Goal: Find specific page/section: Find specific page/section

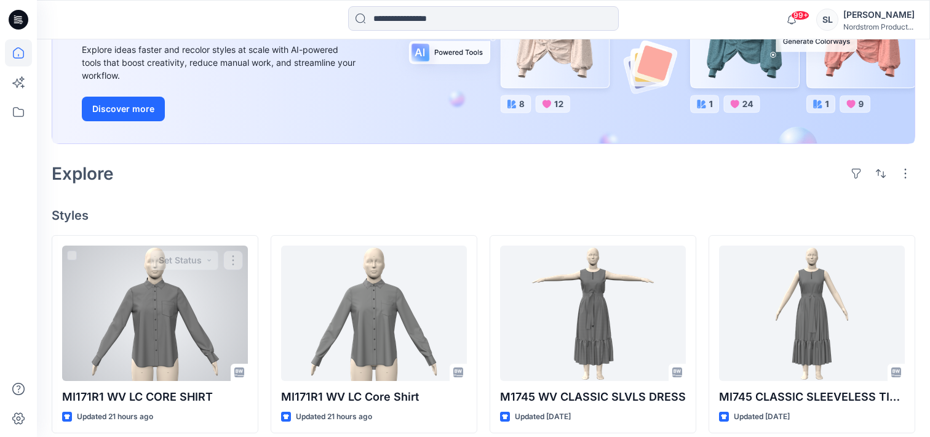
scroll to position [288, 0]
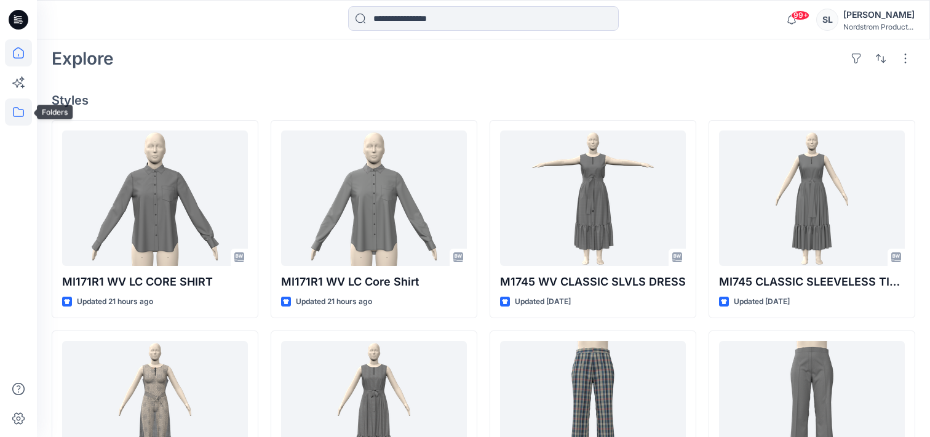
click at [13, 118] on icon at bounding box center [18, 111] width 27 height 27
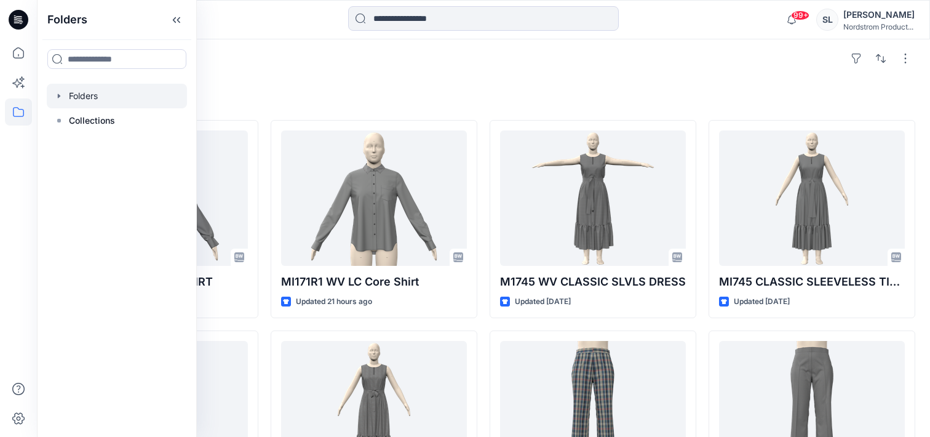
click at [81, 97] on div at bounding box center [117, 96] width 140 height 25
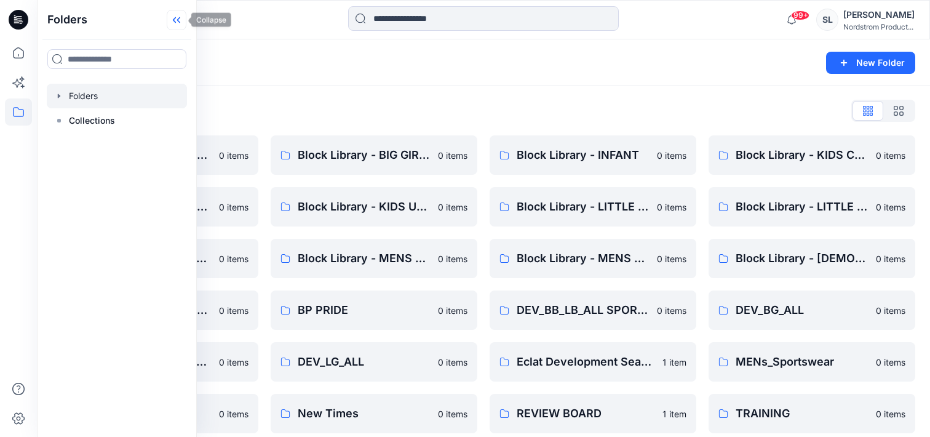
click at [175, 25] on icon at bounding box center [177, 20] width 20 height 20
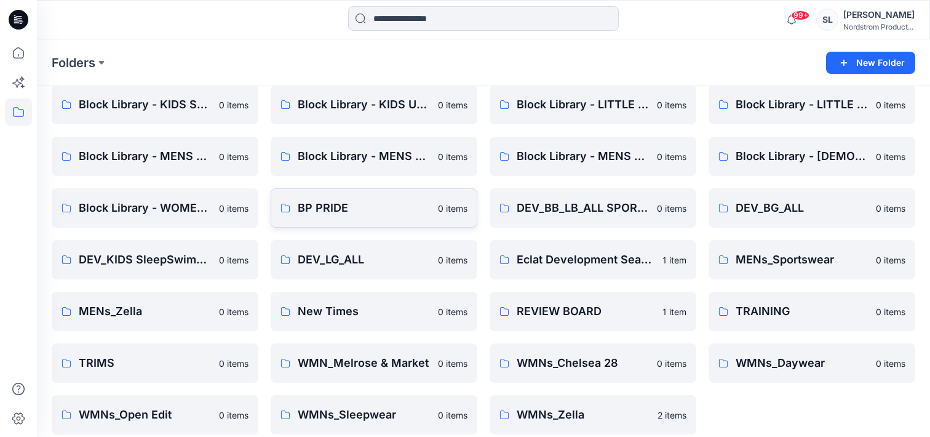
scroll to position [57, 0]
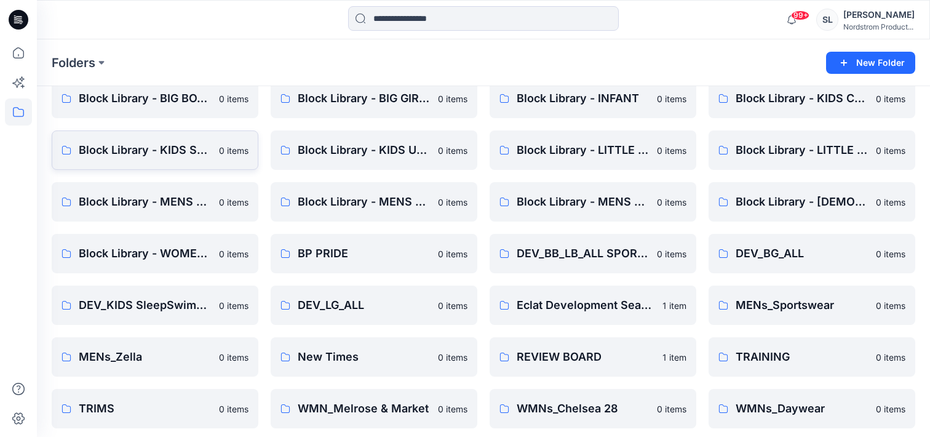
click at [193, 155] on p "Block Library - KIDS SLEEPWEAR ALL SIZES" at bounding box center [145, 149] width 133 height 17
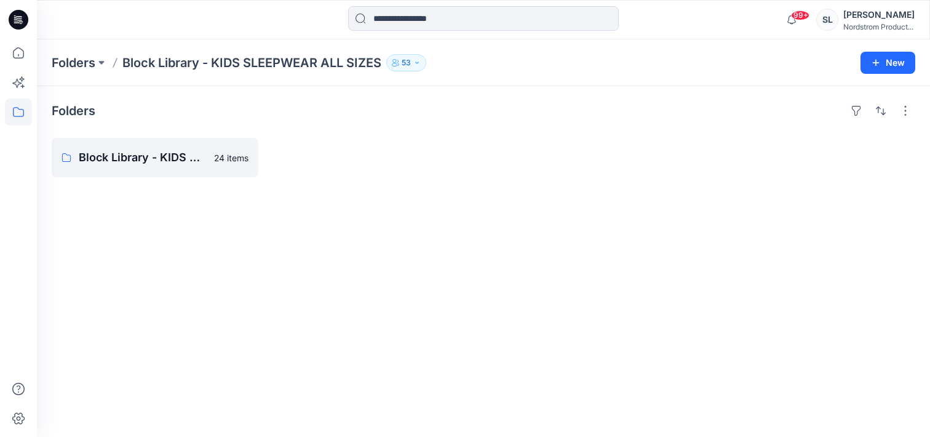
click at [183, 62] on p "Block Library - KIDS SLEEPWEAR ALL SIZES" at bounding box center [251, 62] width 259 height 17
click at [15, 105] on icon at bounding box center [18, 111] width 27 height 27
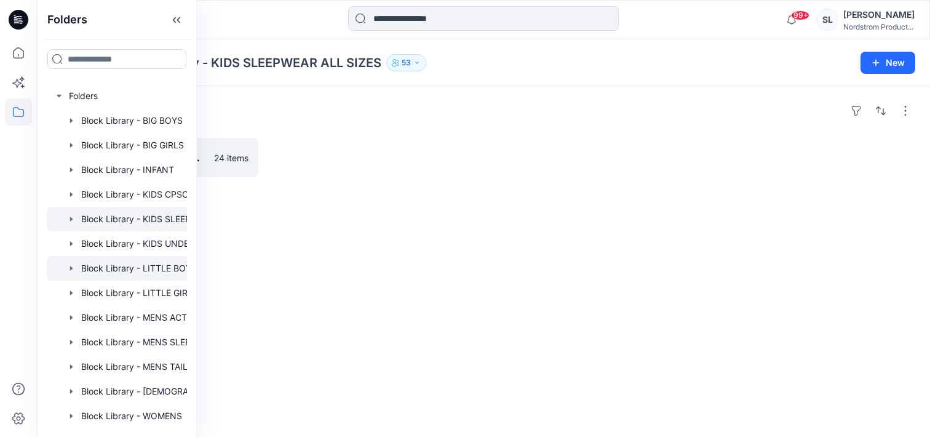
click at [84, 269] on div at bounding box center [133, 268] width 172 height 25
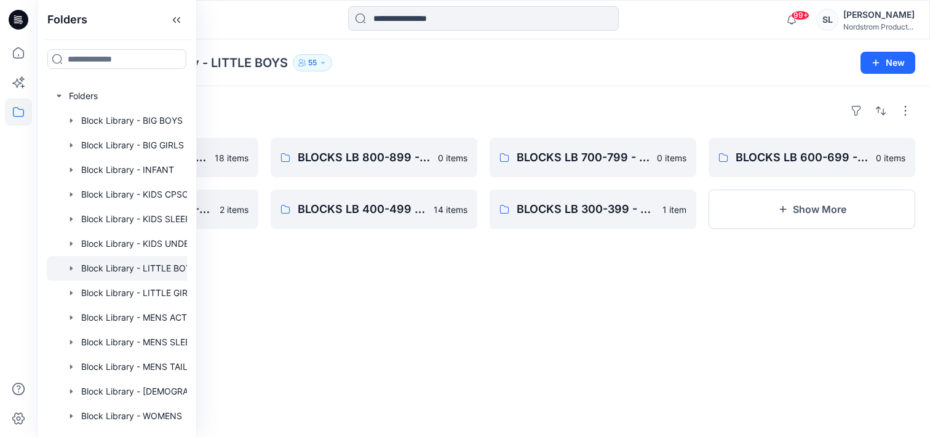
click at [404, 90] on div "Folders BLOCKS LB 900-999 - Knit Cut & Sew Tops 18 items BLOCKS LB 500-599 - On…" at bounding box center [483, 261] width 893 height 351
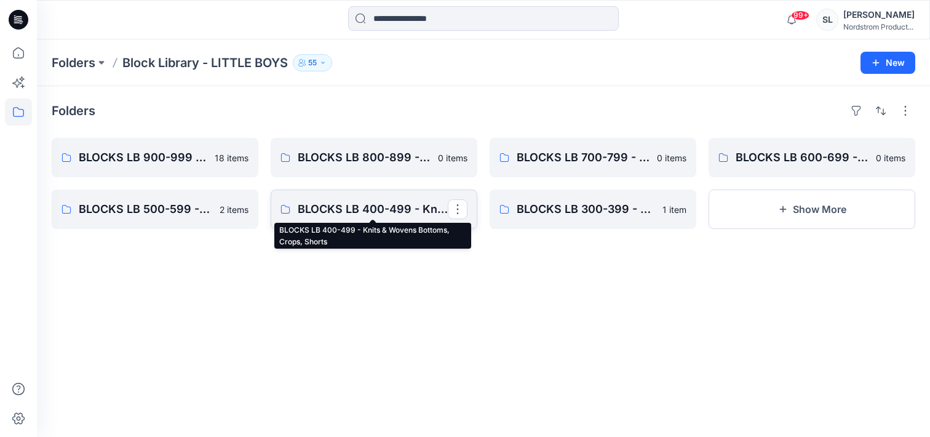
click at [363, 213] on p "BLOCKS LB 400-499 - Knits & Wovens Bottoms, Crops, Shorts" at bounding box center [373, 209] width 150 height 17
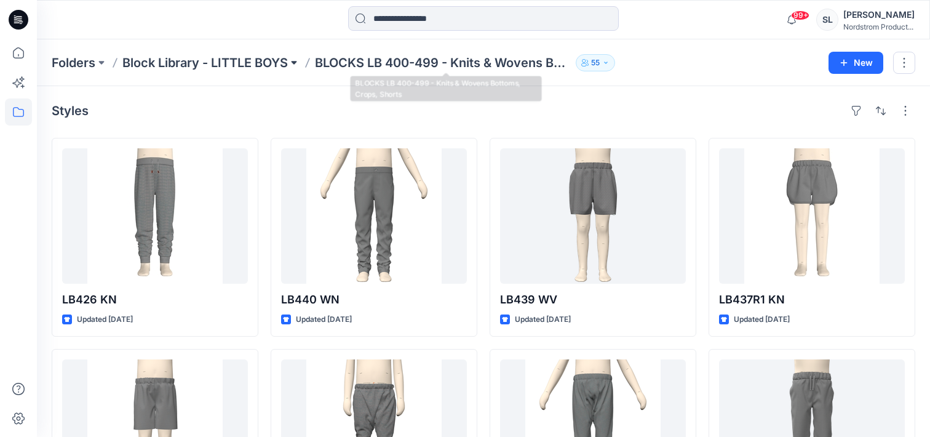
click at [300, 65] on button at bounding box center [294, 62] width 12 height 17
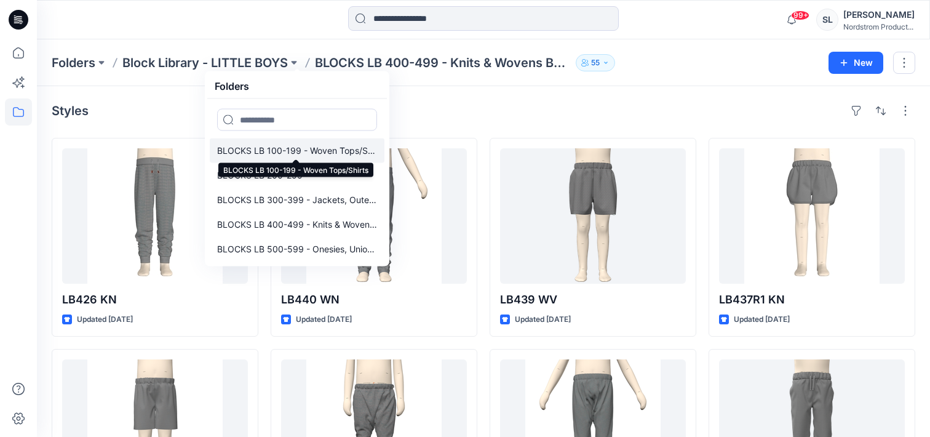
click at [271, 151] on p "BLOCKS LB 100-199 - Woven Tops/Shirts" at bounding box center [297, 150] width 160 height 15
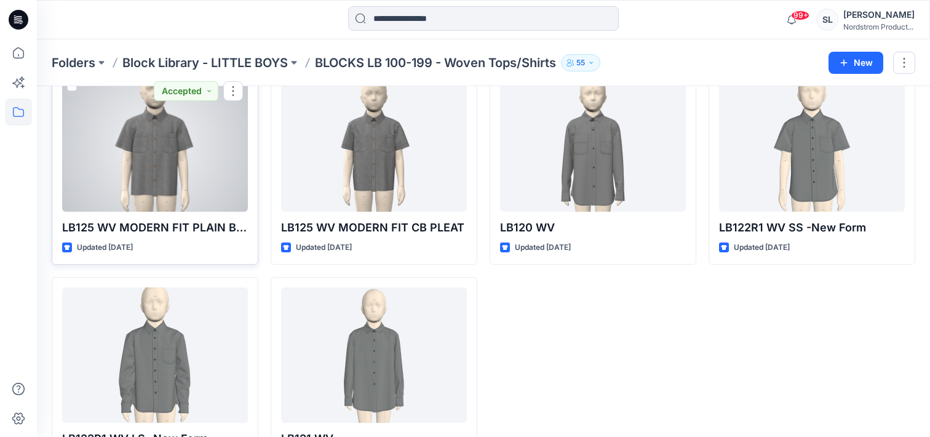
scroll to position [68, 0]
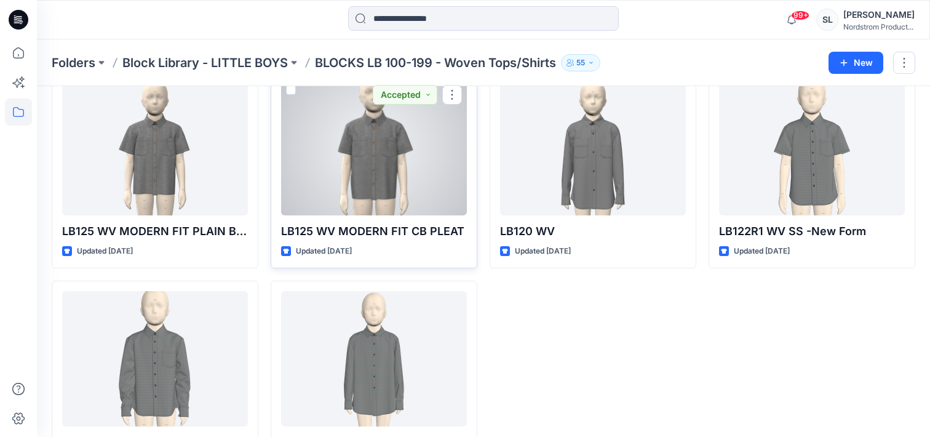
click at [322, 198] on div at bounding box center [374, 147] width 186 height 135
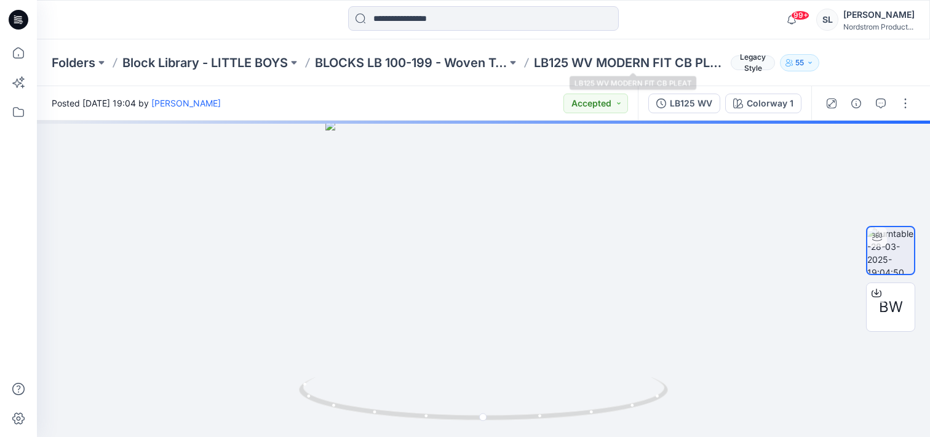
click at [542, 58] on p "LB125 WV MODERN FIT CB PLEAT" at bounding box center [630, 62] width 192 height 17
copy p "LB125"
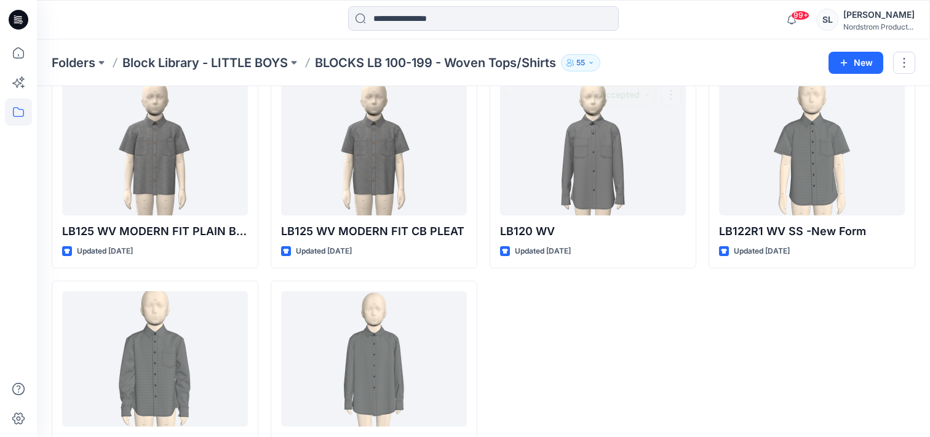
scroll to position [125, 0]
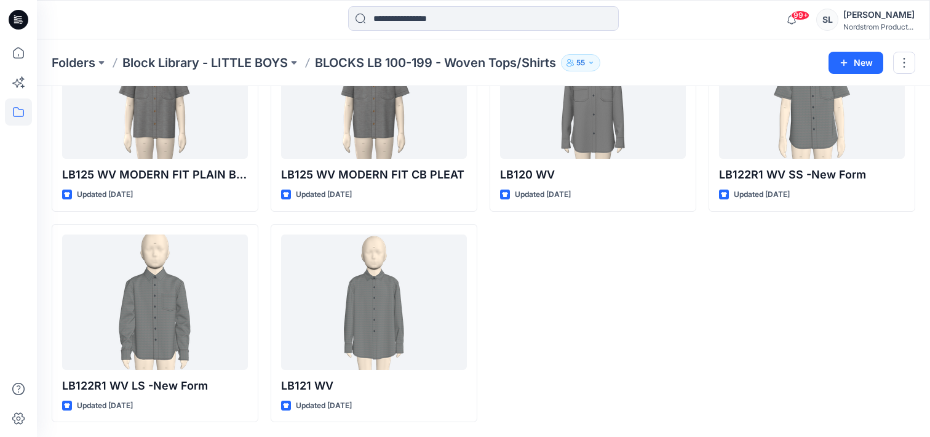
click at [483, 261] on div "LB125 WV MODERN FIT PLAIN BACK Updated [DATE] LB122R1 WV LS -New Form Updated […" at bounding box center [484, 217] width 864 height 409
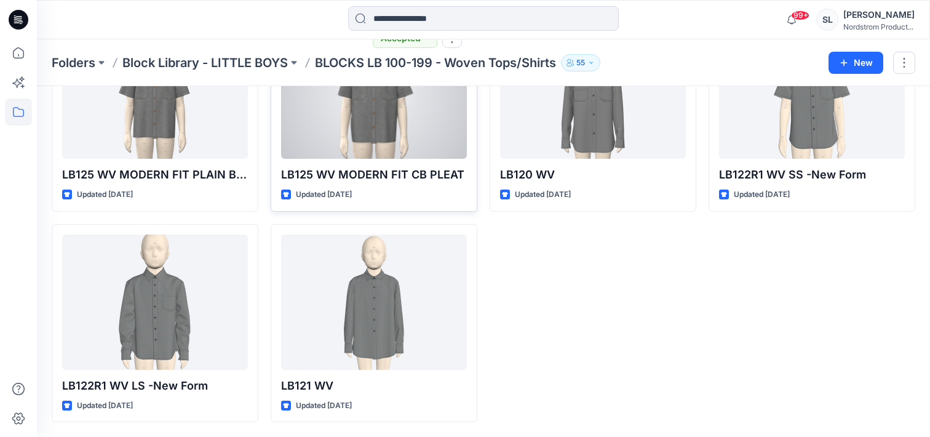
scroll to position [96, 0]
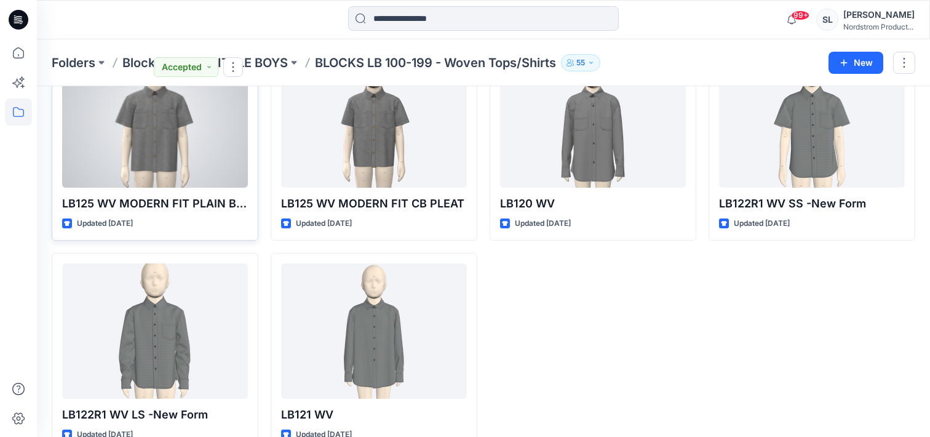
click at [204, 173] on div at bounding box center [155, 119] width 186 height 135
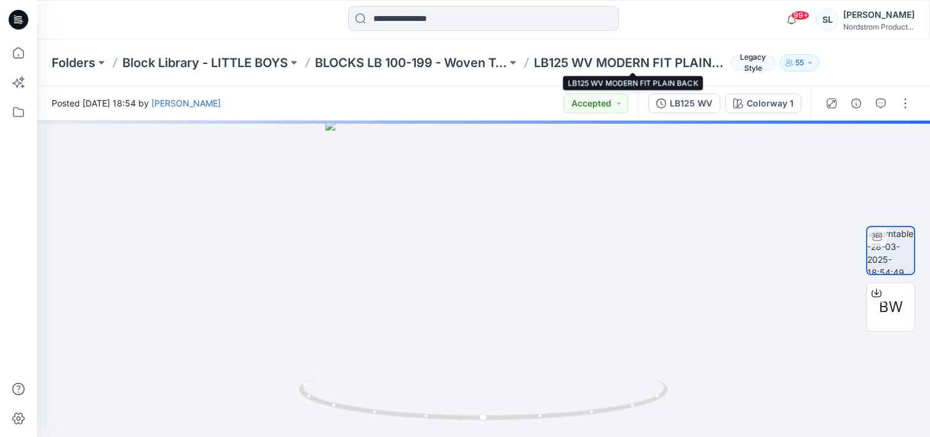
click at [680, 60] on p "LB125 WV MODERN FIT PLAIN BACK" at bounding box center [630, 62] width 192 height 17
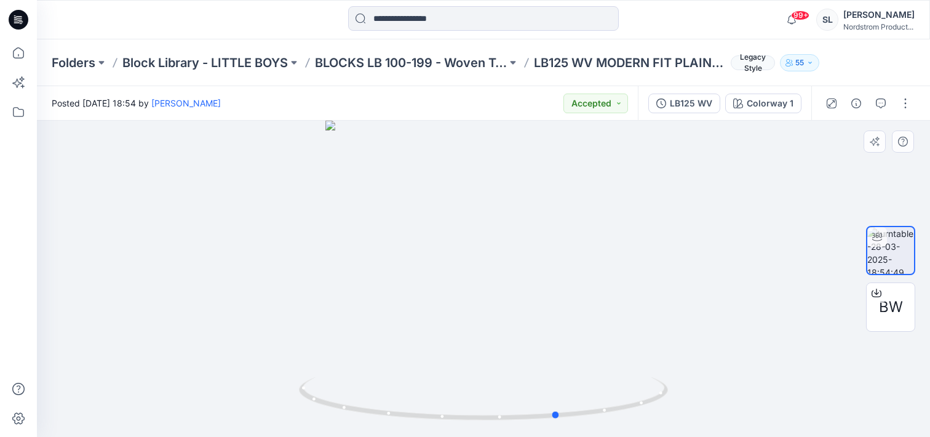
drag, startPoint x: 571, startPoint y: 287, endPoint x: 277, endPoint y: 377, distance: 307.5
click at [277, 377] on div at bounding box center [483, 279] width 893 height 316
drag, startPoint x: 566, startPoint y: 285, endPoint x: 449, endPoint y: 291, distance: 117.0
click at [449, 292] on div at bounding box center [483, 279] width 893 height 316
click at [550, 65] on p "LB125 WV MODERN FIT PLAIN BACK" at bounding box center [630, 62] width 192 height 17
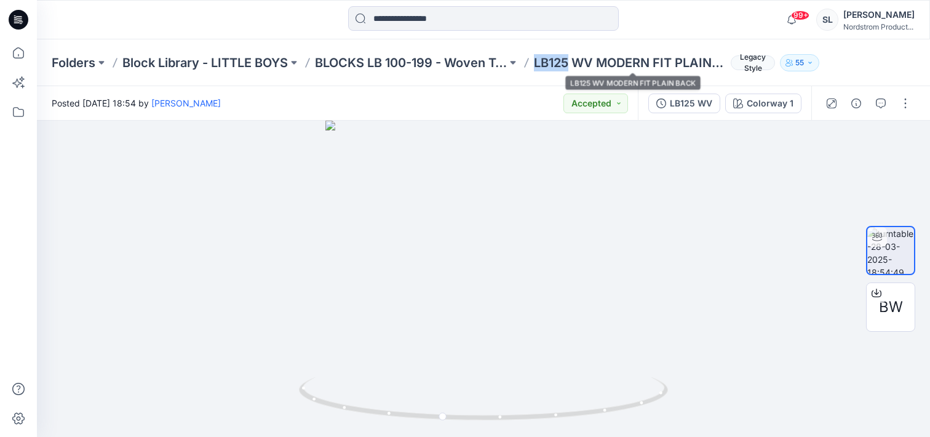
click at [550, 65] on p "LB125 WV MODERN FIT PLAIN BACK" at bounding box center [630, 62] width 192 height 17
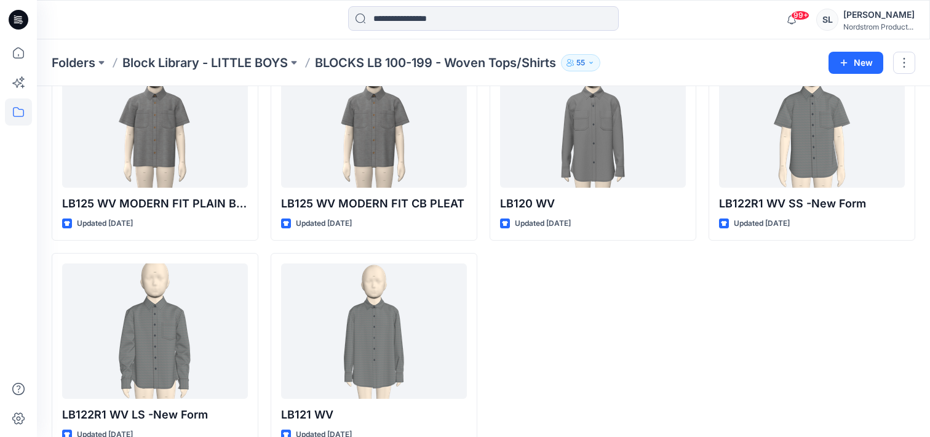
click at [645, 328] on div "LB120 WV Updated [DATE]" at bounding box center [593, 246] width 207 height 409
click at [600, 301] on div "LB120 WV Updated [DATE]" at bounding box center [593, 246] width 207 height 409
drag, startPoint x: 600, startPoint y: 301, endPoint x: 0, endPoint y: 301, distance: 600.4
click at [0, 301] on div "99+ Notifications [PERSON_NAME] has updated MI171R1 WV LC CORE SHIRT with MI171…" at bounding box center [465, 185] width 930 height 562
click at [621, 349] on div "LB120 WV Updated [DATE]" at bounding box center [593, 246] width 207 height 409
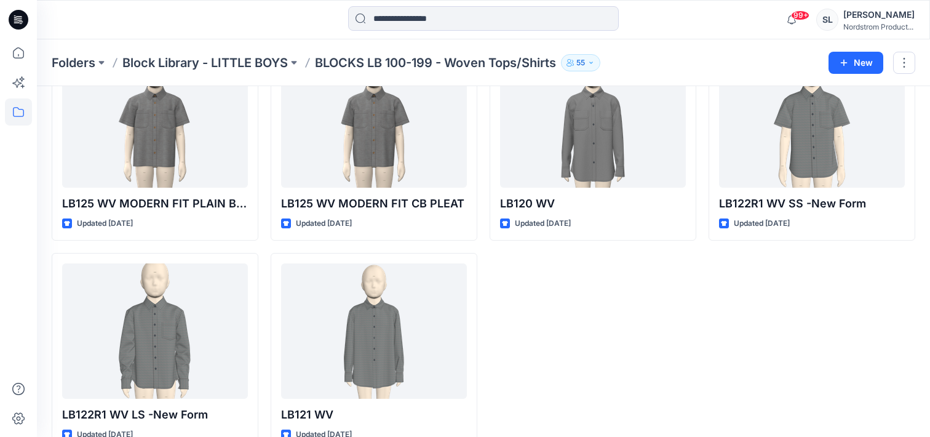
click at [621, 349] on div "LB120 WV Updated [DATE]" at bounding box center [593, 246] width 207 height 409
